Goal: Register for event/course

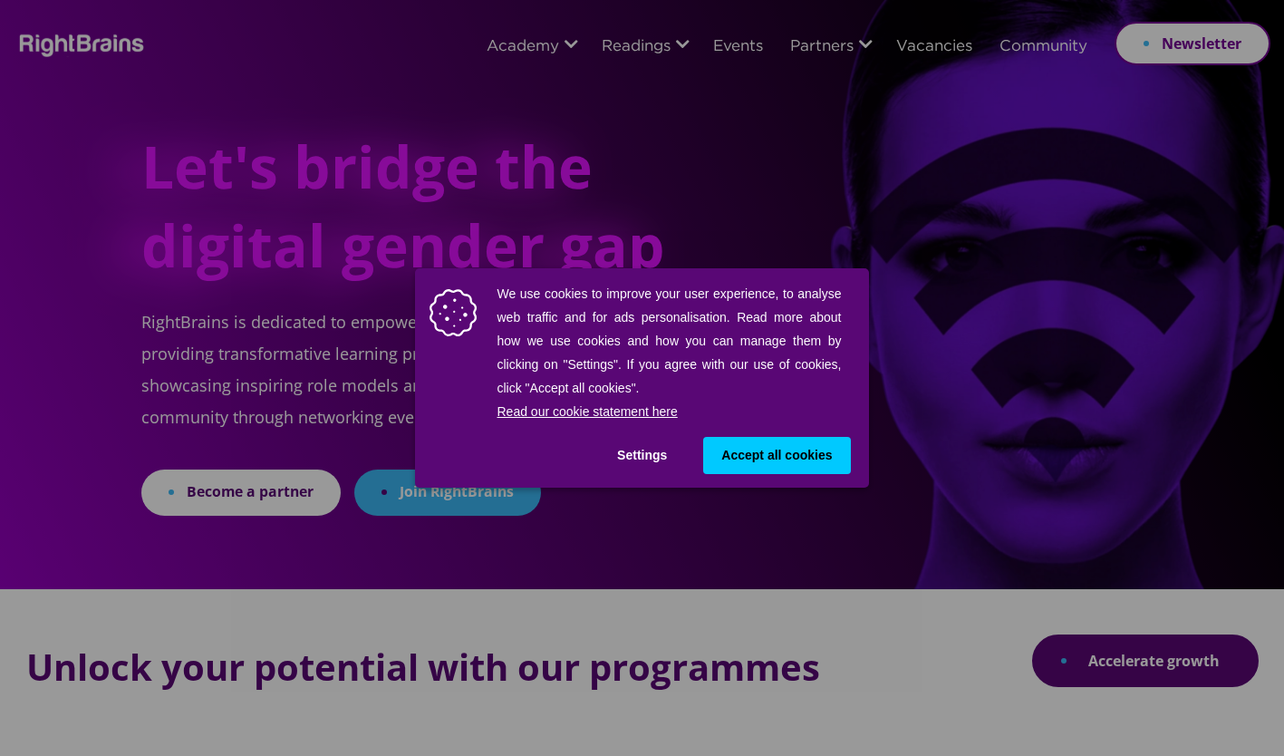
click at [770, 449] on span "Accept all cookies" at bounding box center [776, 455] width 111 height 19
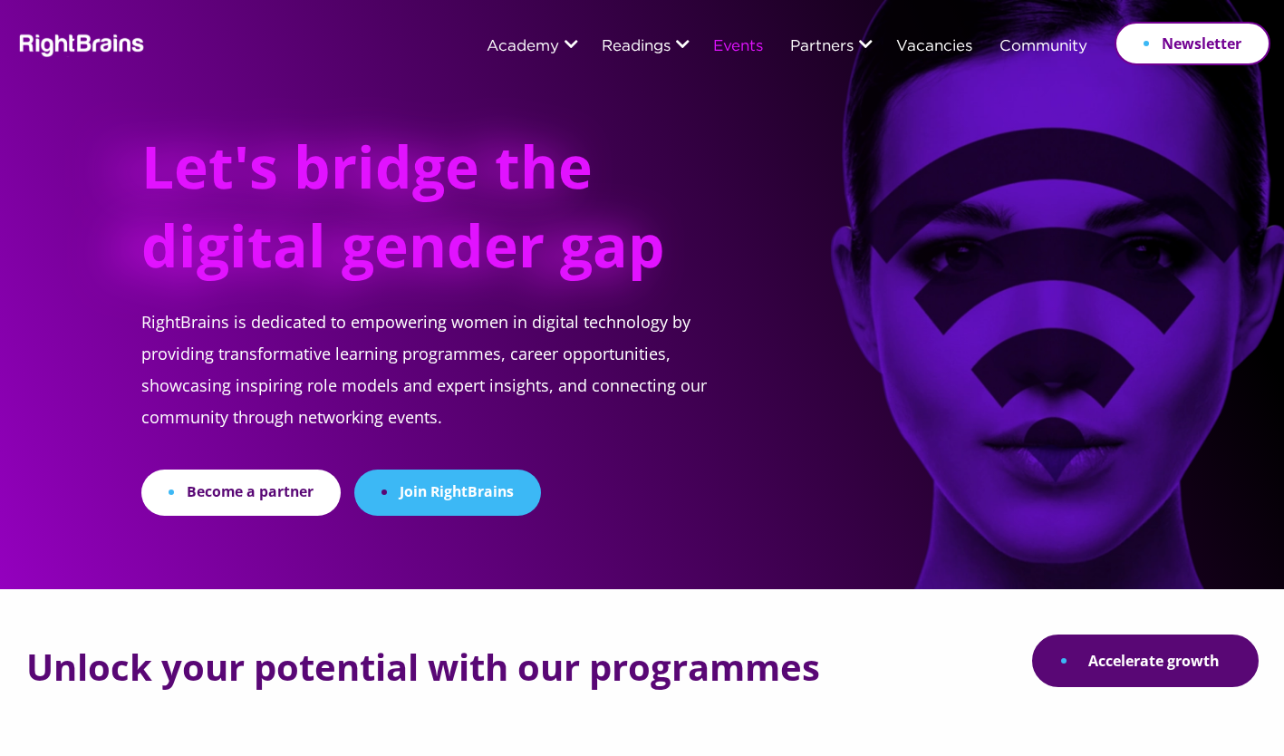
click at [747, 45] on link "Events" at bounding box center [738, 47] width 50 height 16
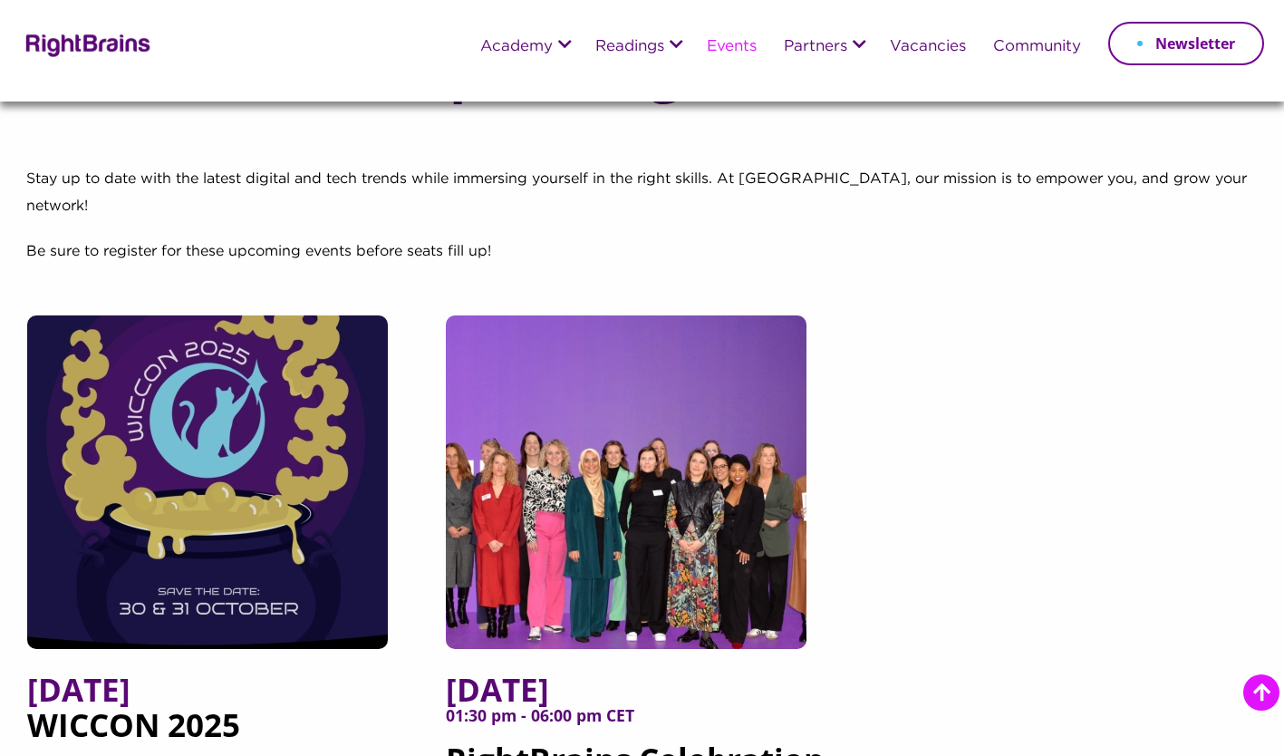
scroll to position [399, 0]
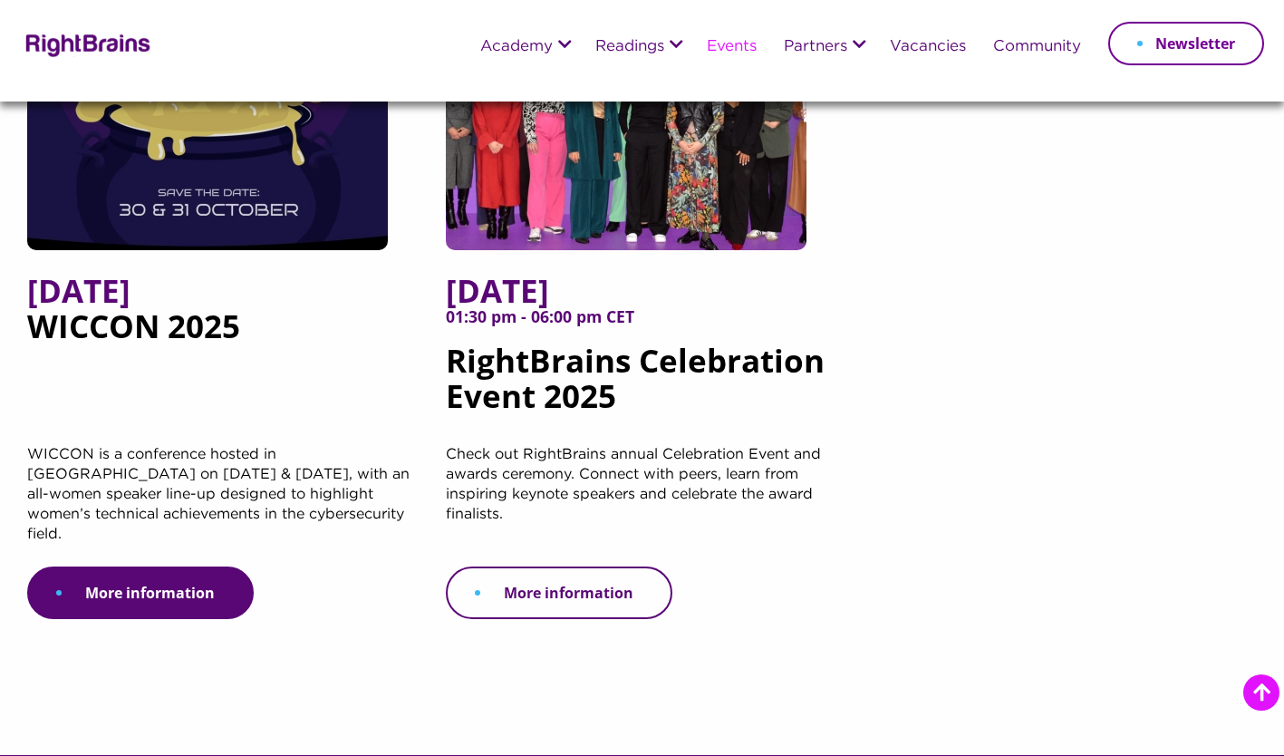
click at [624, 566] on link "More information" at bounding box center [559, 592] width 227 height 53
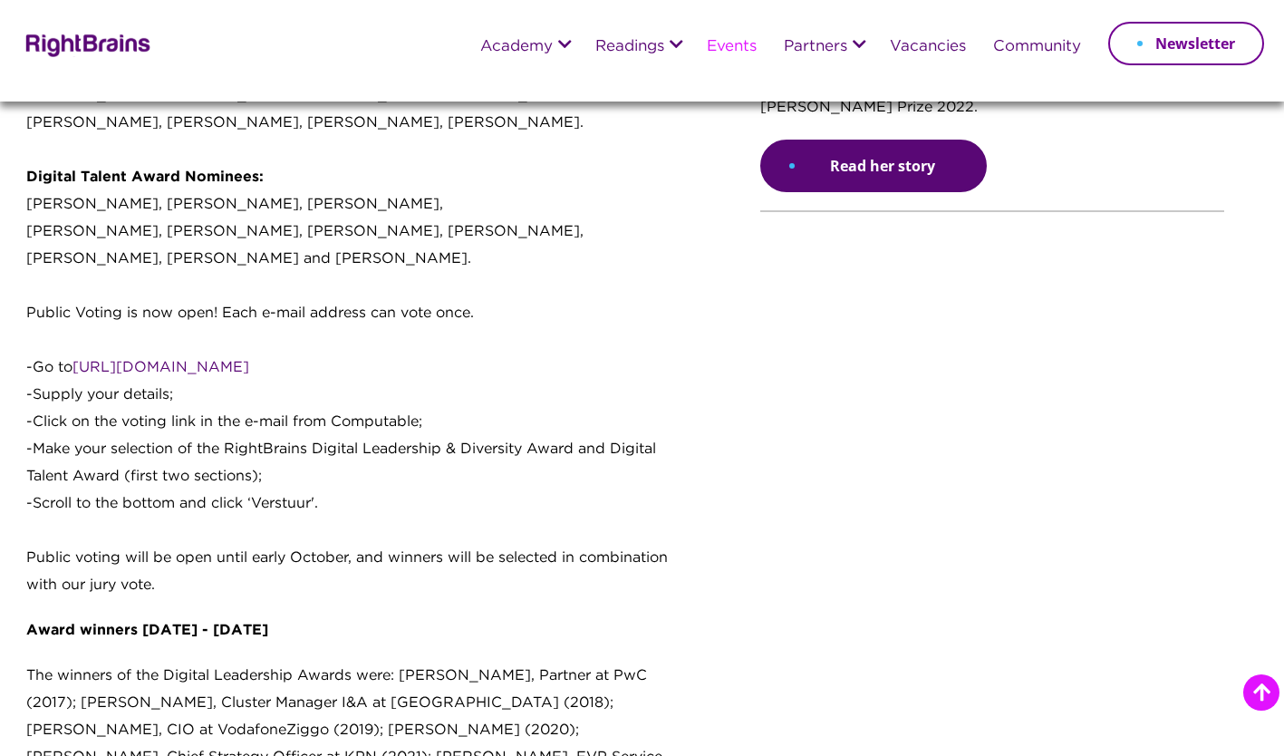
scroll to position [1740, 0]
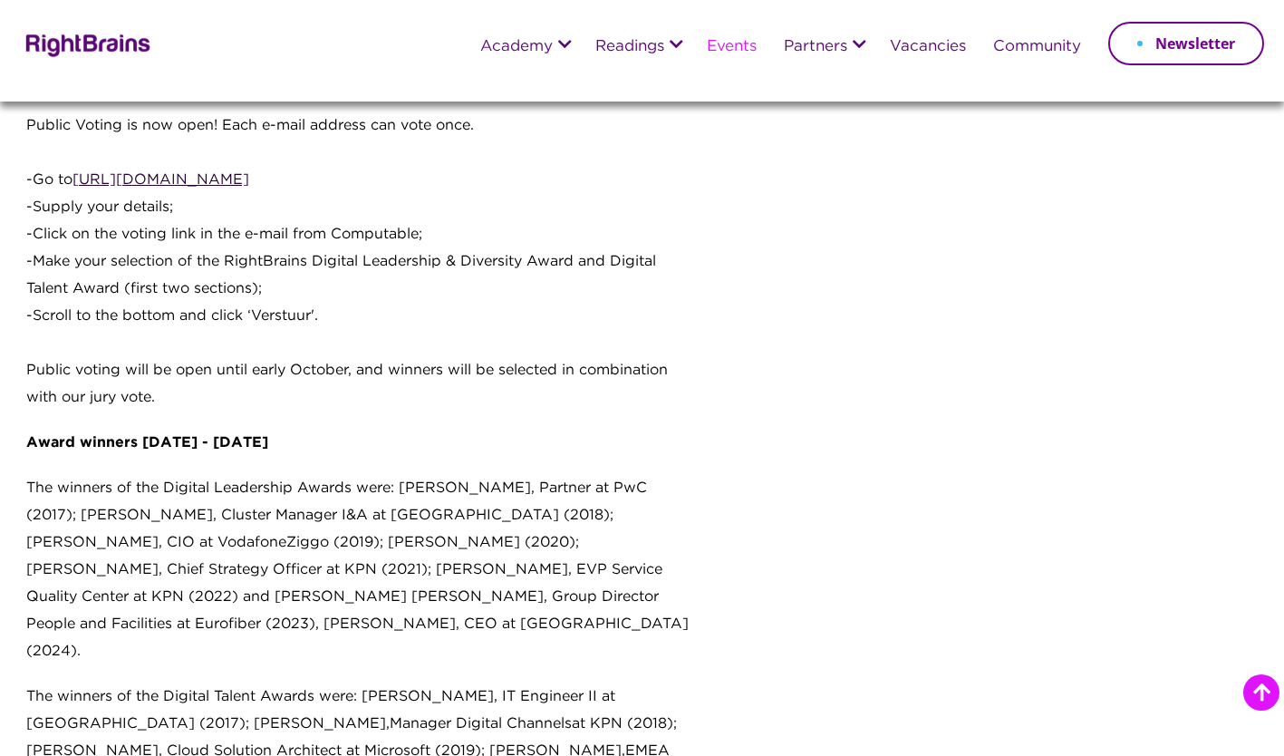
click at [98, 173] on link "[URL][DOMAIN_NAME]" at bounding box center [160, 180] width 177 height 14
